Goal: Information Seeking & Learning: Learn about a topic

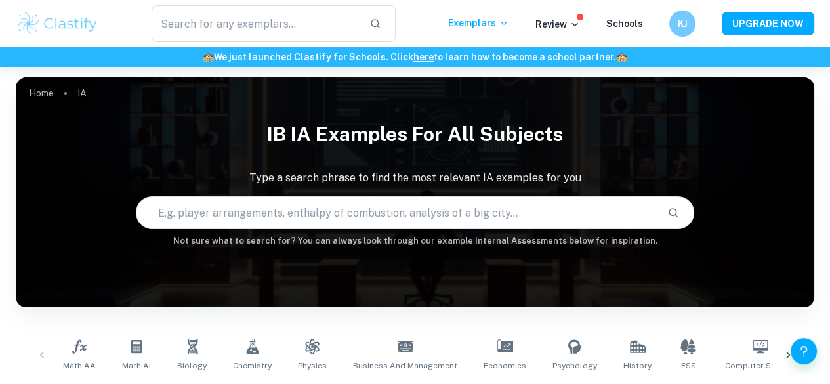
click at [260, 210] on input "text" at bounding box center [397, 212] width 521 height 37
type input "electrolysis"
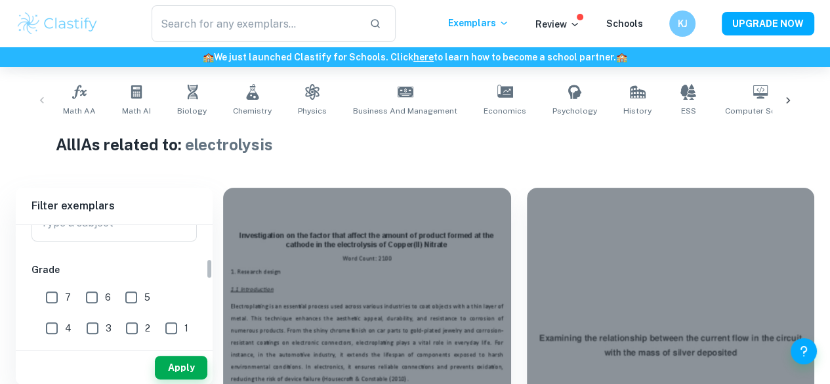
scroll to position [197, 0]
click at [98, 297] on input "6" at bounding box center [92, 294] width 26 height 26
checkbox input "true"
click at [45, 289] on input "7" at bounding box center [52, 294] width 26 height 26
checkbox input "true"
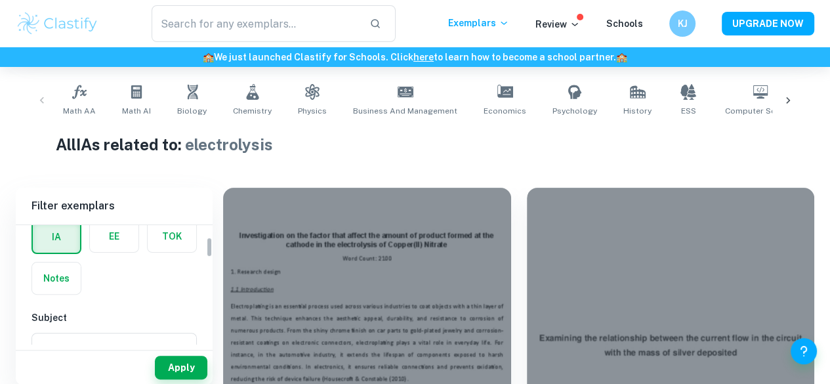
scroll to position [131, 0]
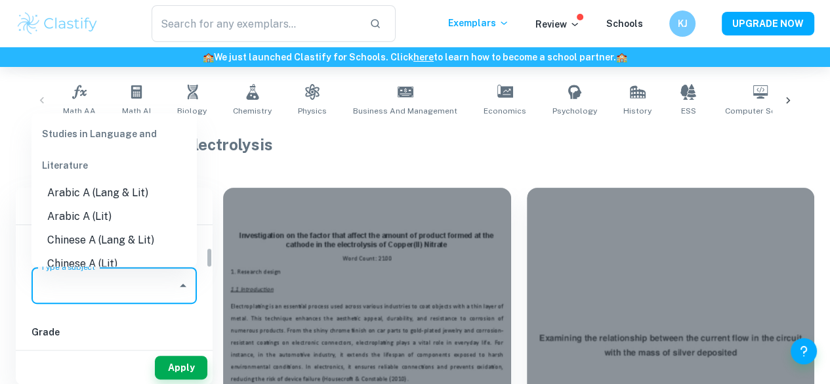
click at [128, 282] on input "Type a subject" at bounding box center [104, 285] width 134 height 25
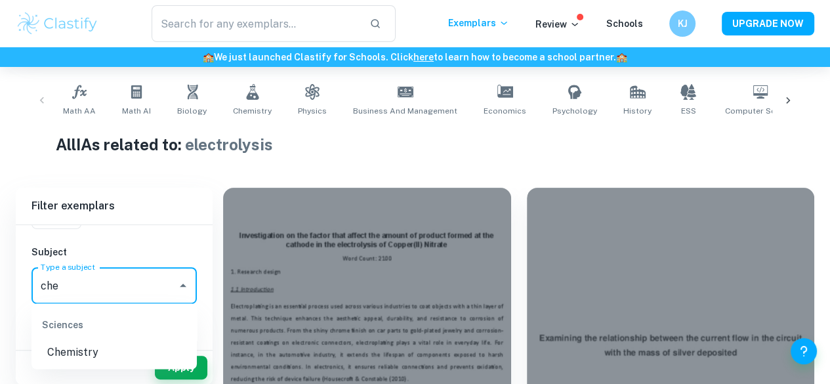
click at [83, 364] on ul "Sciences Chemistry" at bounding box center [114, 336] width 165 height 66
click at [87, 352] on li "Chemistry" at bounding box center [114, 352] width 165 height 24
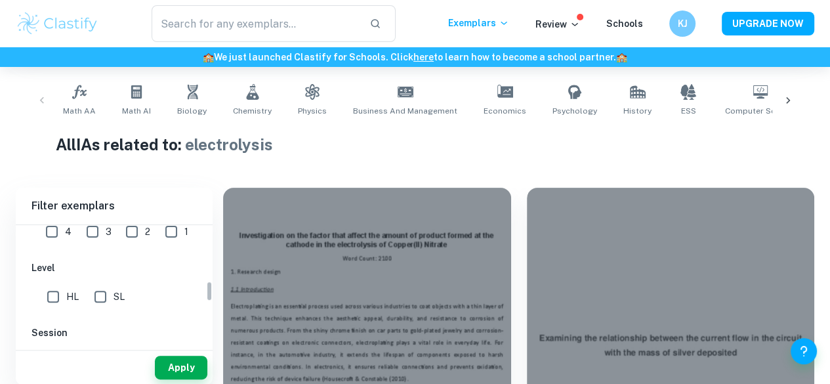
scroll to position [328, 0]
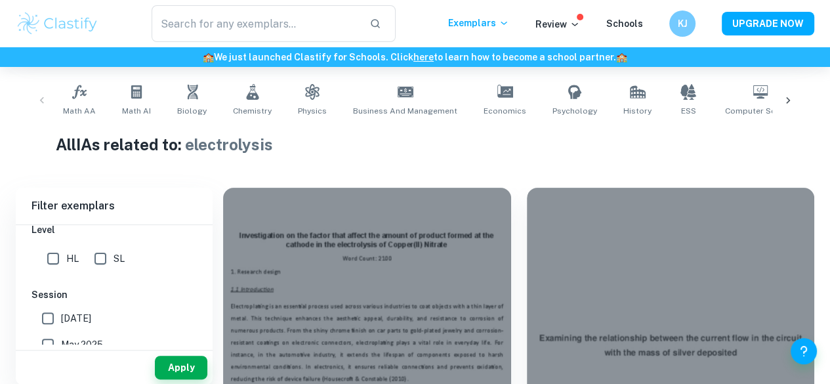
type input "Chemistry"
click at [51, 256] on input "HL" at bounding box center [53, 258] width 26 height 26
checkbox input "true"
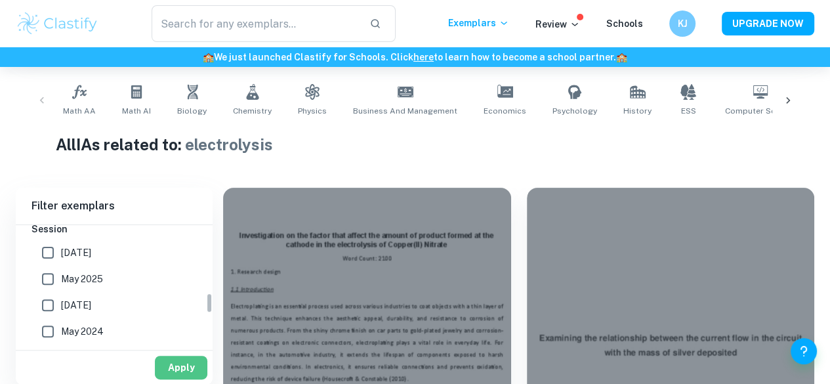
click at [179, 368] on button "Apply" at bounding box center [181, 368] width 53 height 24
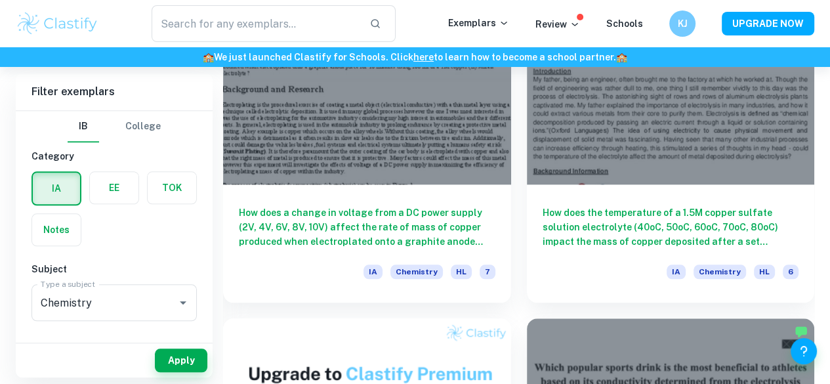
scroll to position [714, 0]
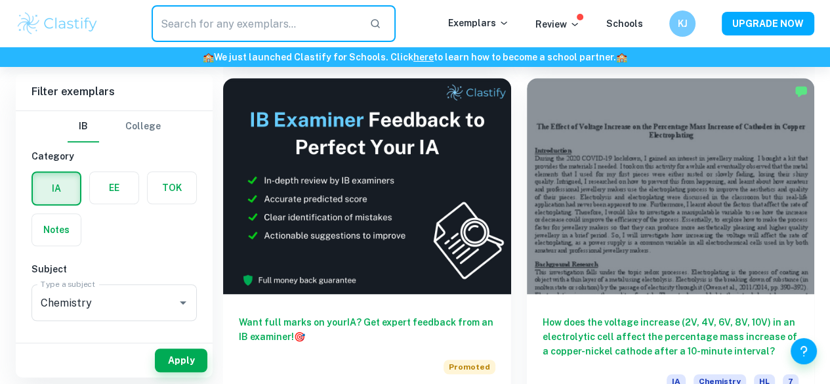
click at [259, 20] on input "text" at bounding box center [255, 23] width 207 height 37
type input "electrolysis temperature"
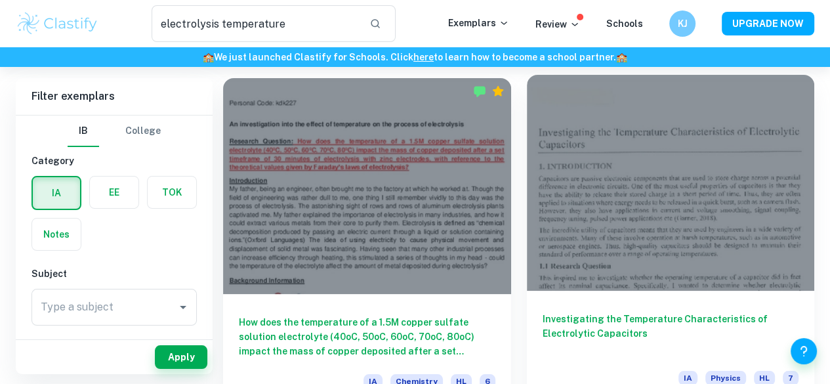
scroll to position [67, 0]
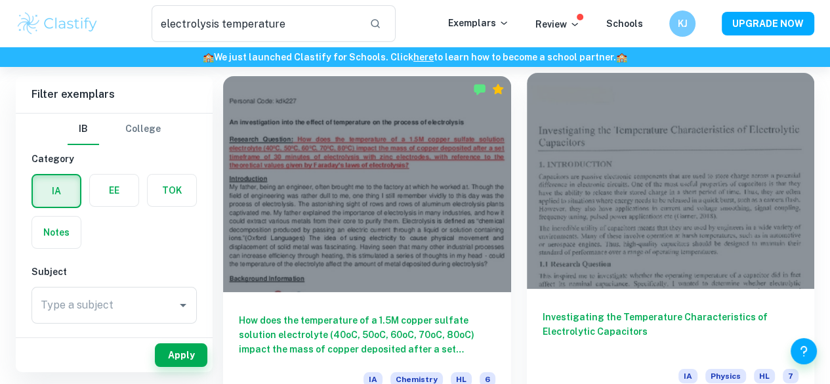
click at [538, 289] on div "Investigating the Temperature Characteristics of Electrolytic Capacitors IA Phy…" at bounding box center [671, 348] width 288 height 118
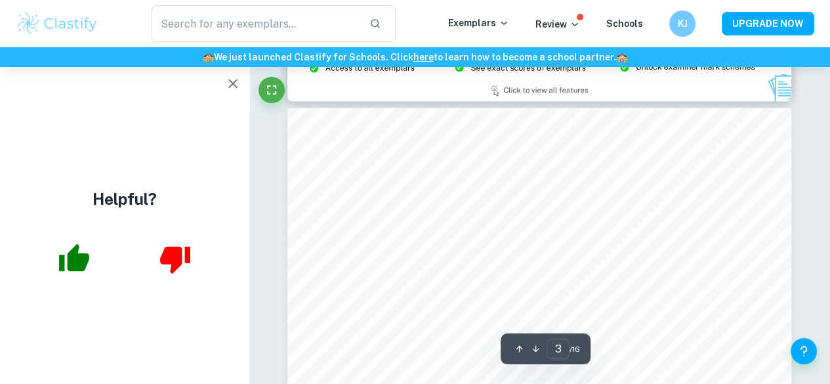
scroll to position [1641, 0]
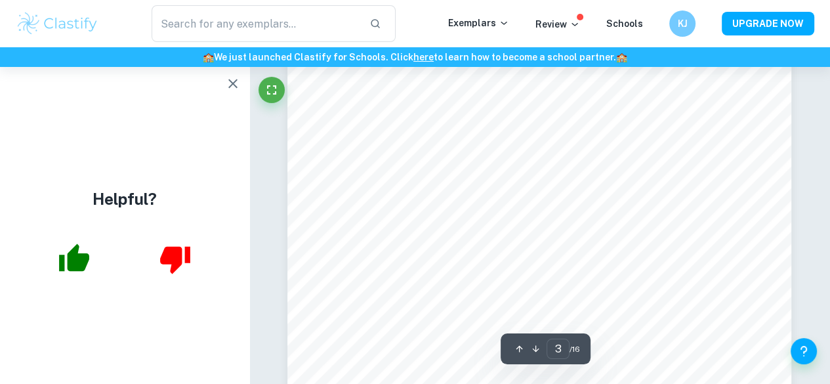
click at [232, 81] on icon "button" at bounding box center [233, 83] width 16 height 16
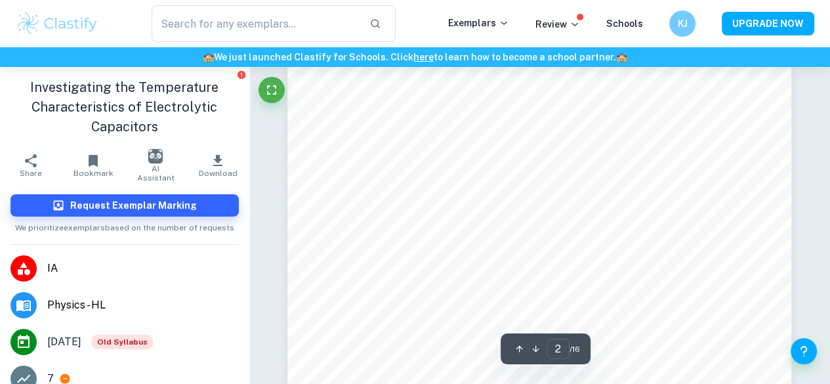
scroll to position [1116, 0]
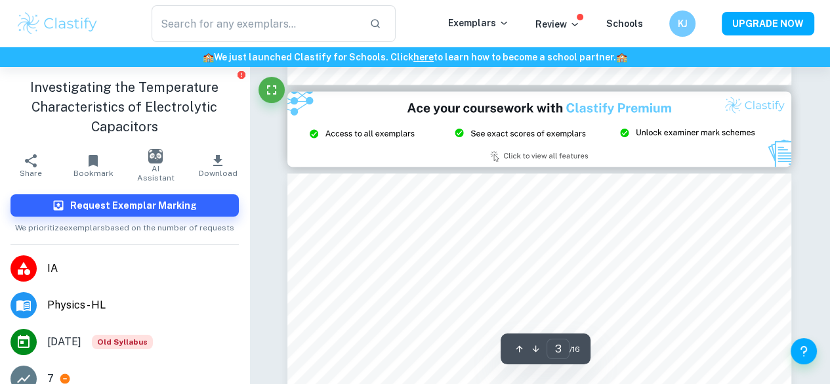
type input "2"
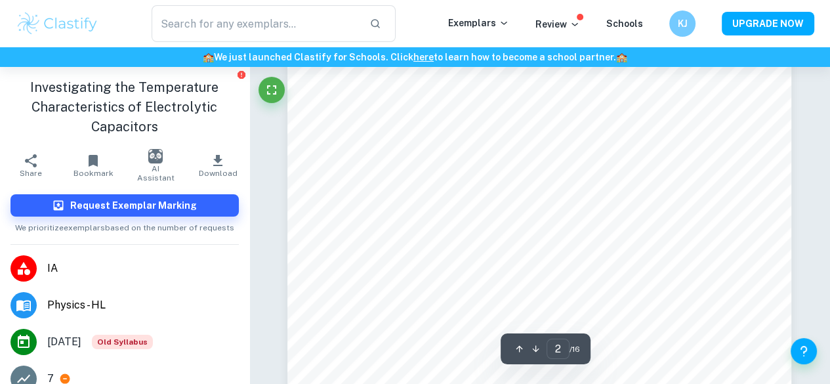
scroll to position [1181, 0]
